Goal: Transaction & Acquisition: Purchase product/service

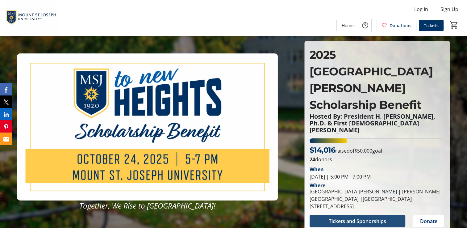
click at [370, 217] on span "Tickets and Sponorships" at bounding box center [357, 220] width 57 height 7
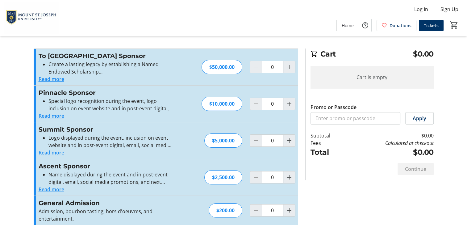
scroll to position [6, 0]
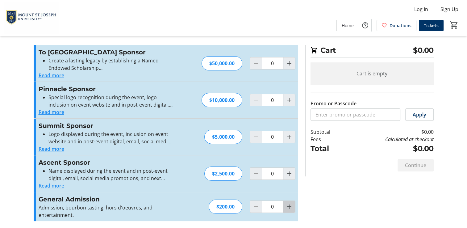
click at [290, 206] on mat-icon "Increment by one" at bounding box center [289, 206] width 7 height 7
type input "1"
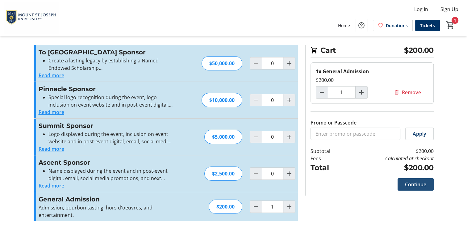
click at [412, 184] on span "Continue" at bounding box center [415, 184] width 21 height 7
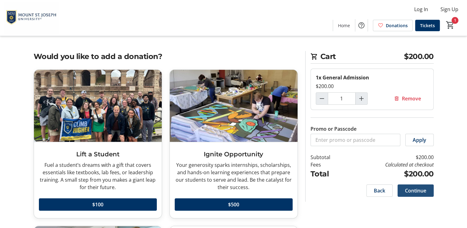
click at [420, 192] on span "Continue" at bounding box center [415, 190] width 21 height 7
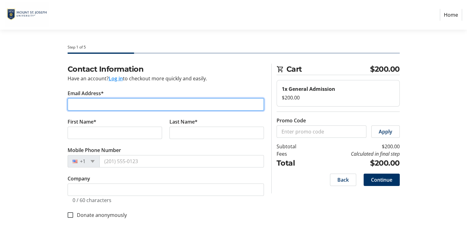
click at [90, 104] on input "Email Address*" at bounding box center [166, 104] width 196 height 12
type input "[EMAIL_ADDRESS][DOMAIN_NAME]"
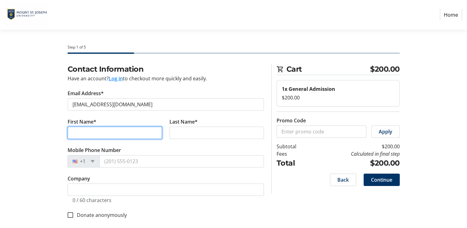
type input "[PERSON_NAME]"
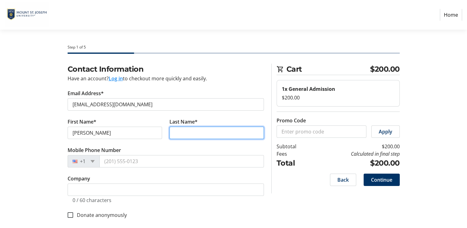
type input "[PERSON_NAME]"
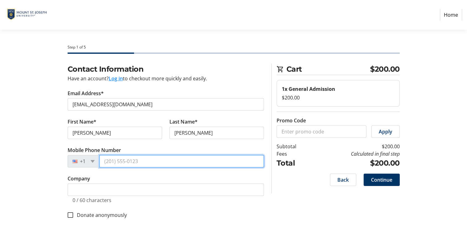
type input "[PHONE_NUMBER]"
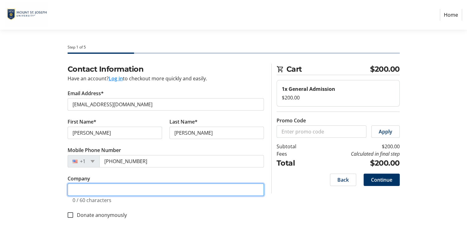
type input "[PERSON_NAME] Architects"
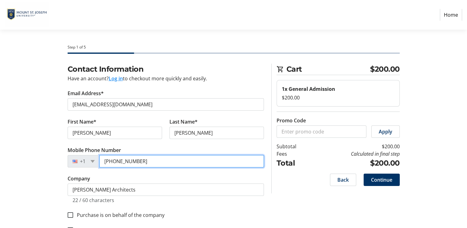
drag, startPoint x: 153, startPoint y: 161, endPoint x: 101, endPoint y: 165, distance: 52.3
click at [101, 165] on input "[PHONE_NUMBER]" at bounding box center [181, 161] width 165 height 12
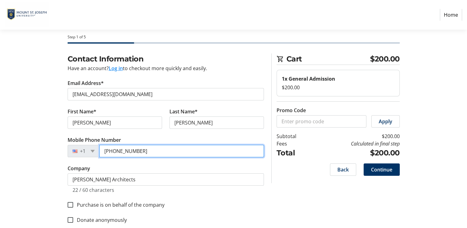
scroll to position [20, 0]
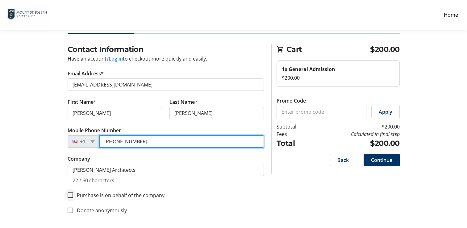
type input "[PHONE_NUMBER]"
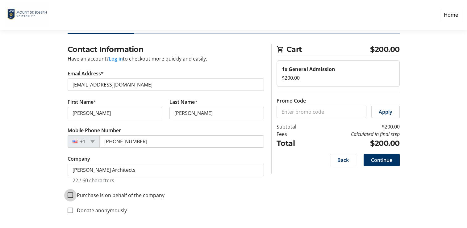
click at [70, 193] on input "Purchase is on behalf of the company" at bounding box center [71, 195] width 6 height 6
checkbox input "true"
click at [387, 163] on span at bounding box center [382, 159] width 36 height 15
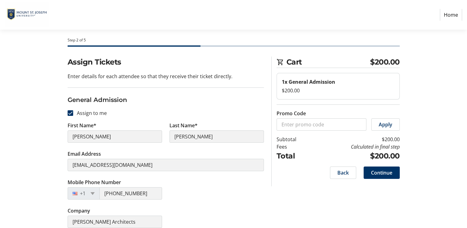
scroll to position [14, 0]
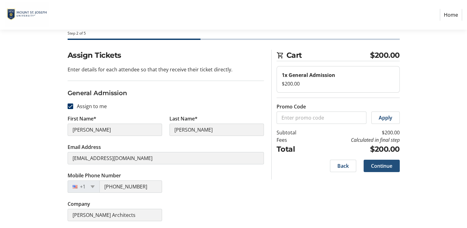
click at [384, 164] on span "Continue" at bounding box center [381, 165] width 21 height 7
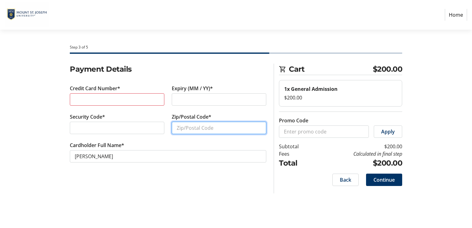
click at [183, 128] on input "Zip/Postal Code*" at bounding box center [219, 128] width 94 height 12
type input "43215"
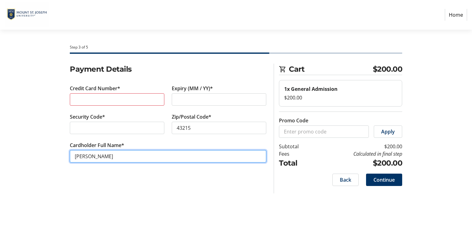
click at [113, 157] on input "[PERSON_NAME]" at bounding box center [168, 156] width 196 height 12
drag, startPoint x: 106, startPoint y: 155, endPoint x: 131, endPoint y: 154, distance: 25.6
click at [131, 154] on input "[PERSON_NAME]" at bounding box center [168, 156] width 196 height 12
type input "[PERSON_NAME]"
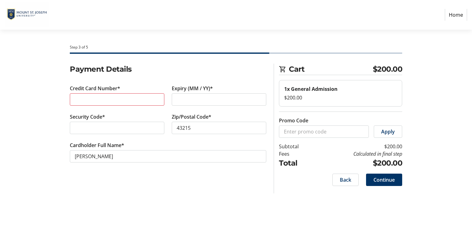
drag, startPoint x: 163, startPoint y: 188, endPoint x: 167, endPoint y: 187, distance: 3.5
click at [166, 187] on div "Payment Details Credit Card Number* Expiry (MM / YY)* Security Code* Zip/Postal…" at bounding box center [168, 129] width 204 height 130
click at [385, 183] on span "Continue" at bounding box center [383, 179] width 21 height 7
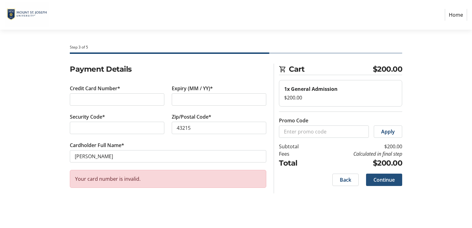
click at [382, 180] on span "Continue" at bounding box center [383, 179] width 21 height 7
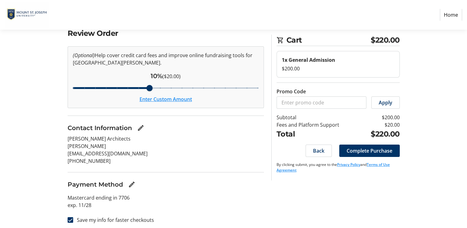
scroll to position [38, 0]
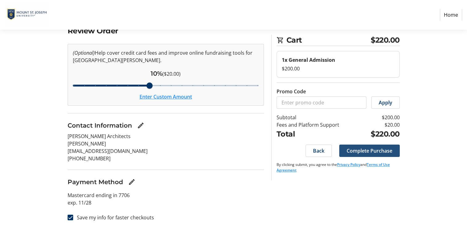
click at [373, 151] on span "Complete Purchase" at bounding box center [370, 150] width 46 height 7
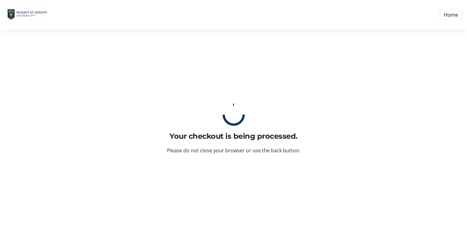
scroll to position [0, 0]
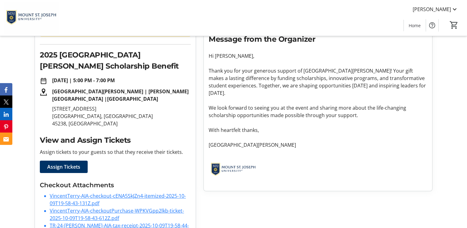
scroll to position [107, 0]
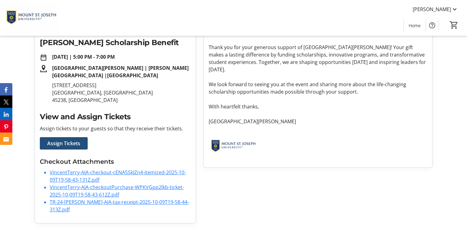
click at [70, 144] on span "Assign Tickets" at bounding box center [63, 143] width 33 height 7
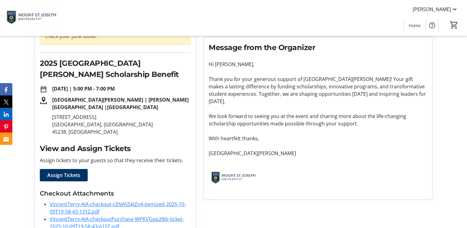
scroll to position [107, 0]
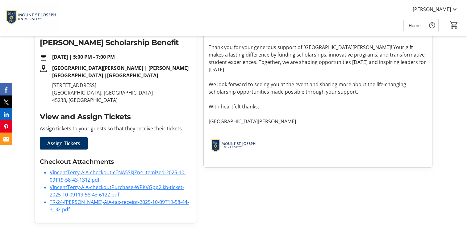
click at [71, 172] on link "VincentTerry-AIA-checkout-cENA5SkJZn4-itemized-2025-10-09T19-58-43-131Z.pdf" at bounding box center [118, 176] width 136 height 14
click at [101, 188] on link "VincentTerry-AIA-checkoutPurchase-WPKVGpp2lkb-ticket-2025-10-09T19-58-43-612Z.p…" at bounding box center [117, 191] width 134 height 14
click at [141, 204] on link "TR-24-[PERSON_NAME]-AIA-tax-receipt-2025-10-09T19-58-44-313Z.pdf" at bounding box center [119, 205] width 139 height 14
